Goal: Navigation & Orientation: Find specific page/section

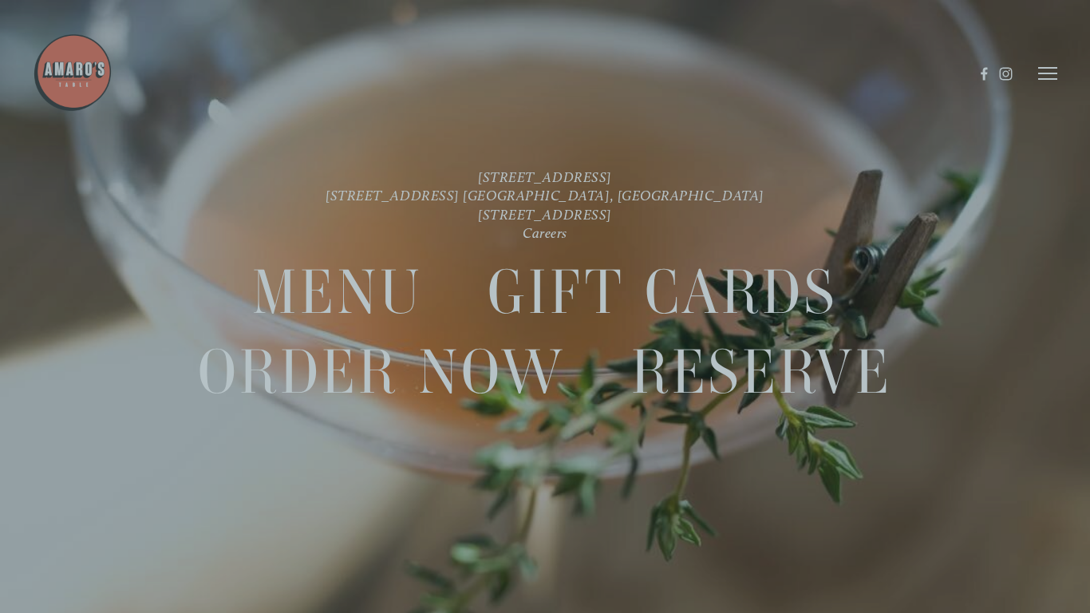
scroll to position [34, 0]
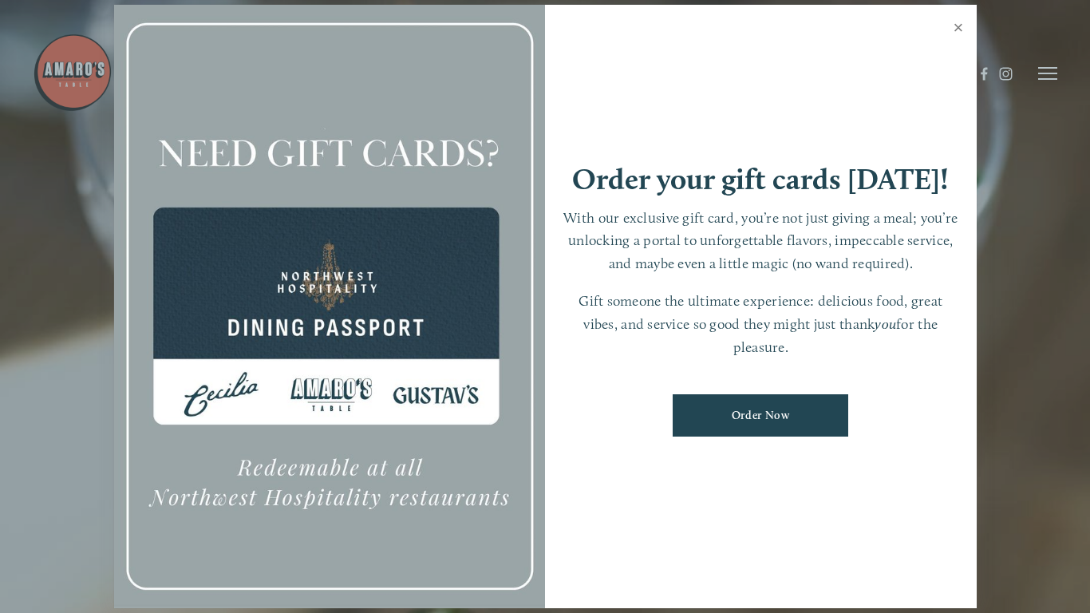
click at [960, 29] on link "Close" at bounding box center [958, 29] width 31 height 45
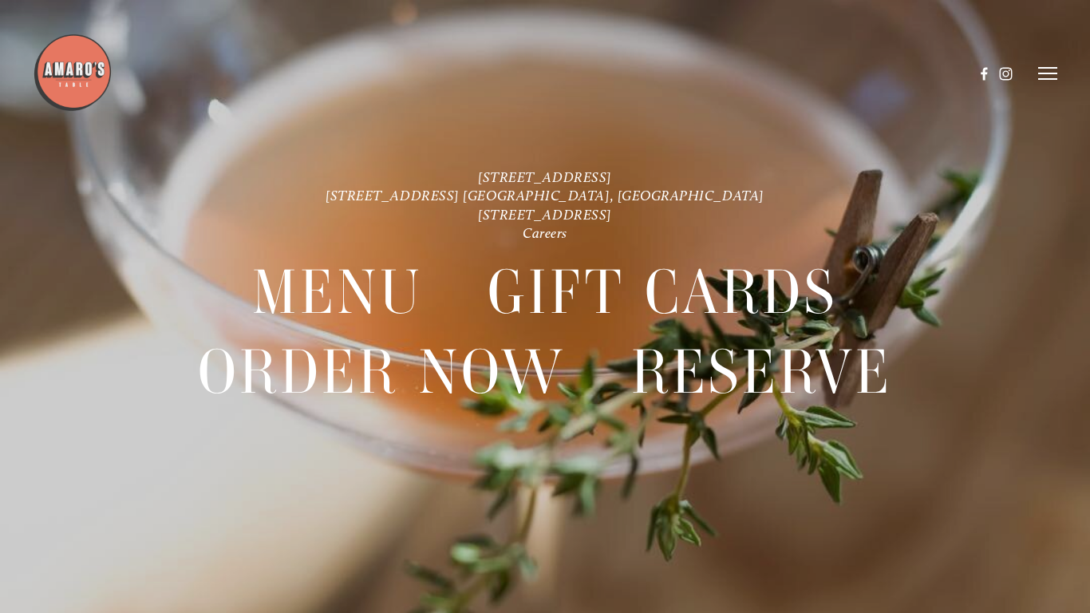
click at [960, 29] on header "Menu Order Now Visit Gallery 0" at bounding box center [545, 74] width 1025 height 148
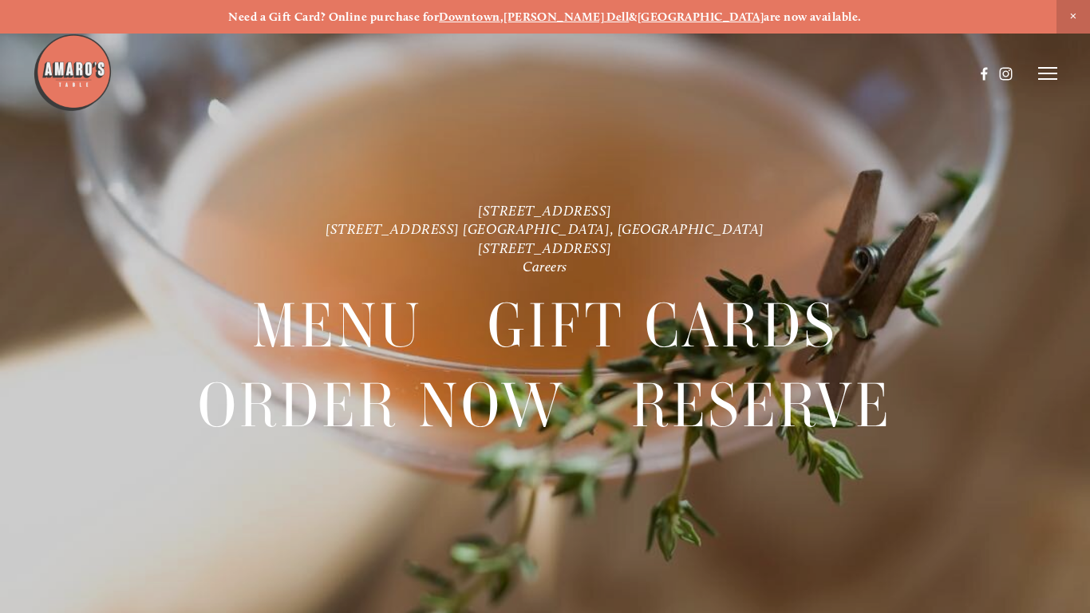
click at [1041, 69] on icon at bounding box center [1047, 73] width 19 height 14
click at [772, 73] on span "Menu" at bounding box center [768, 73] width 30 height 14
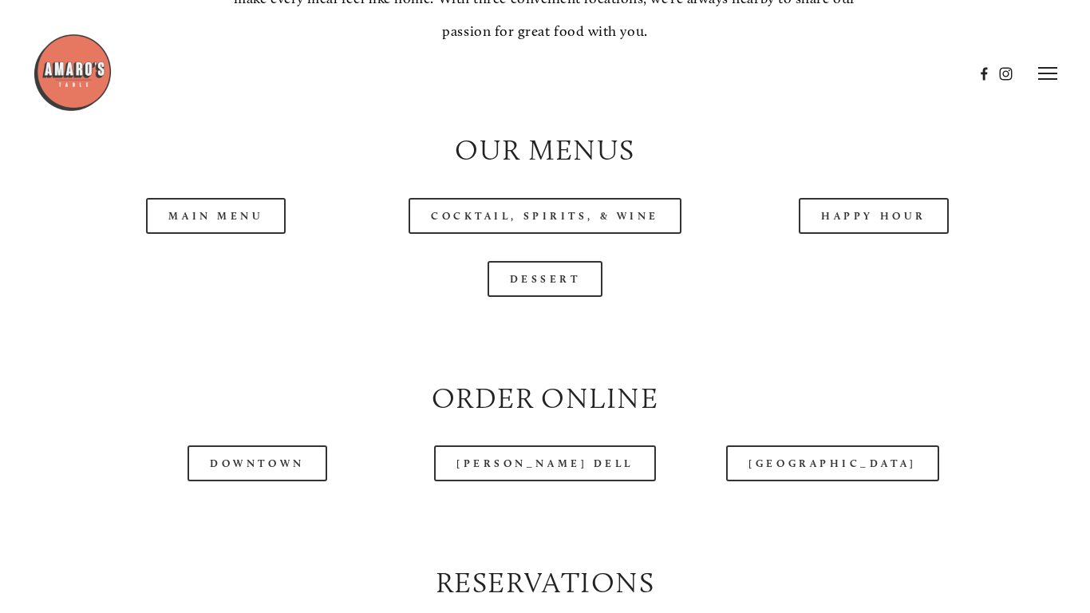
scroll to position [1487, 0]
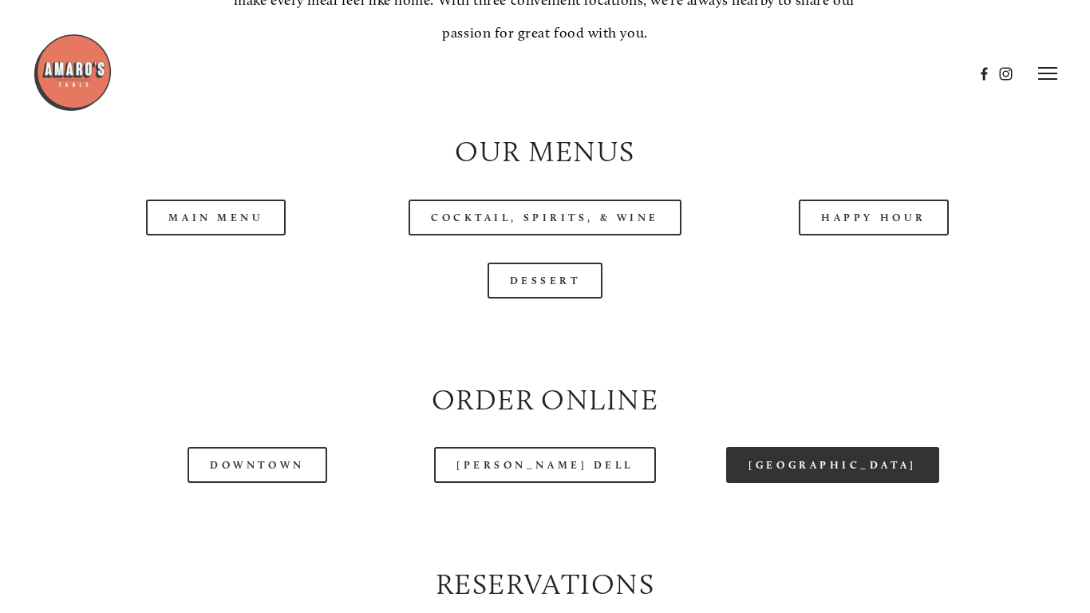
click at [862, 480] on link "[GEOGRAPHIC_DATA]" at bounding box center [832, 465] width 212 height 36
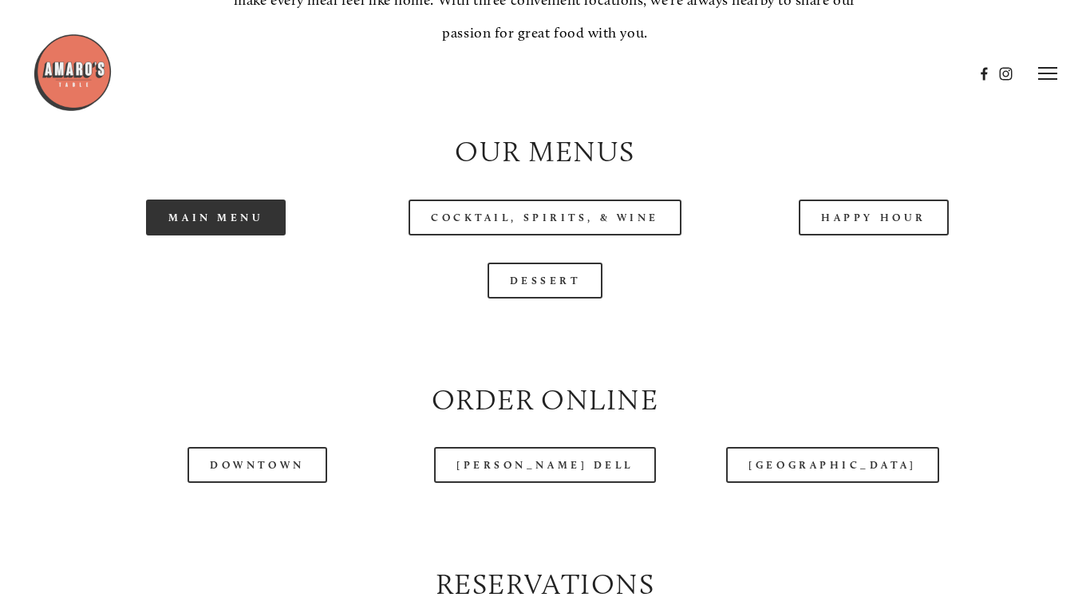
click at [267, 231] on link "Main Menu" at bounding box center [216, 218] width 140 height 36
